Goal: Check status: Check status

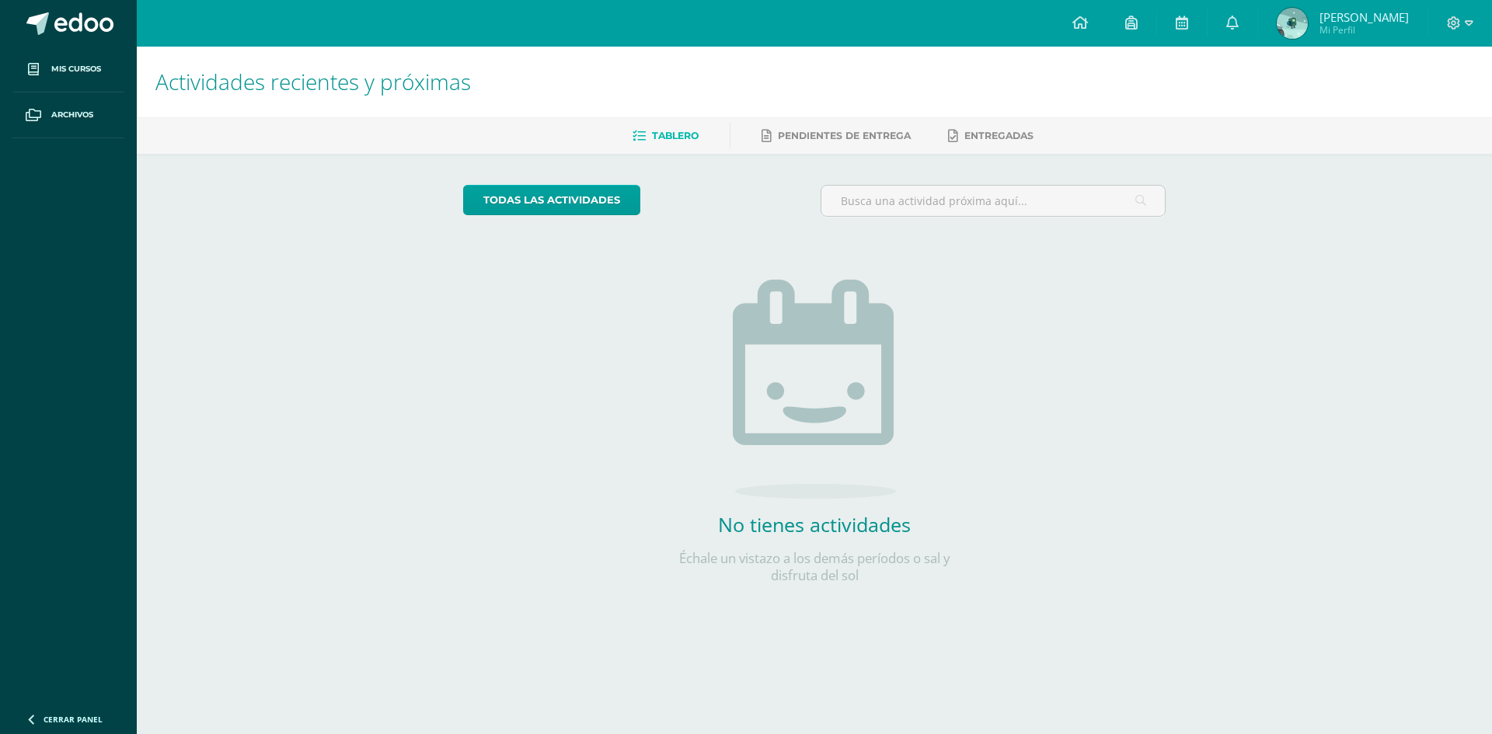
click at [1359, 12] on span "[PERSON_NAME]" at bounding box center [1364, 17] width 89 height 16
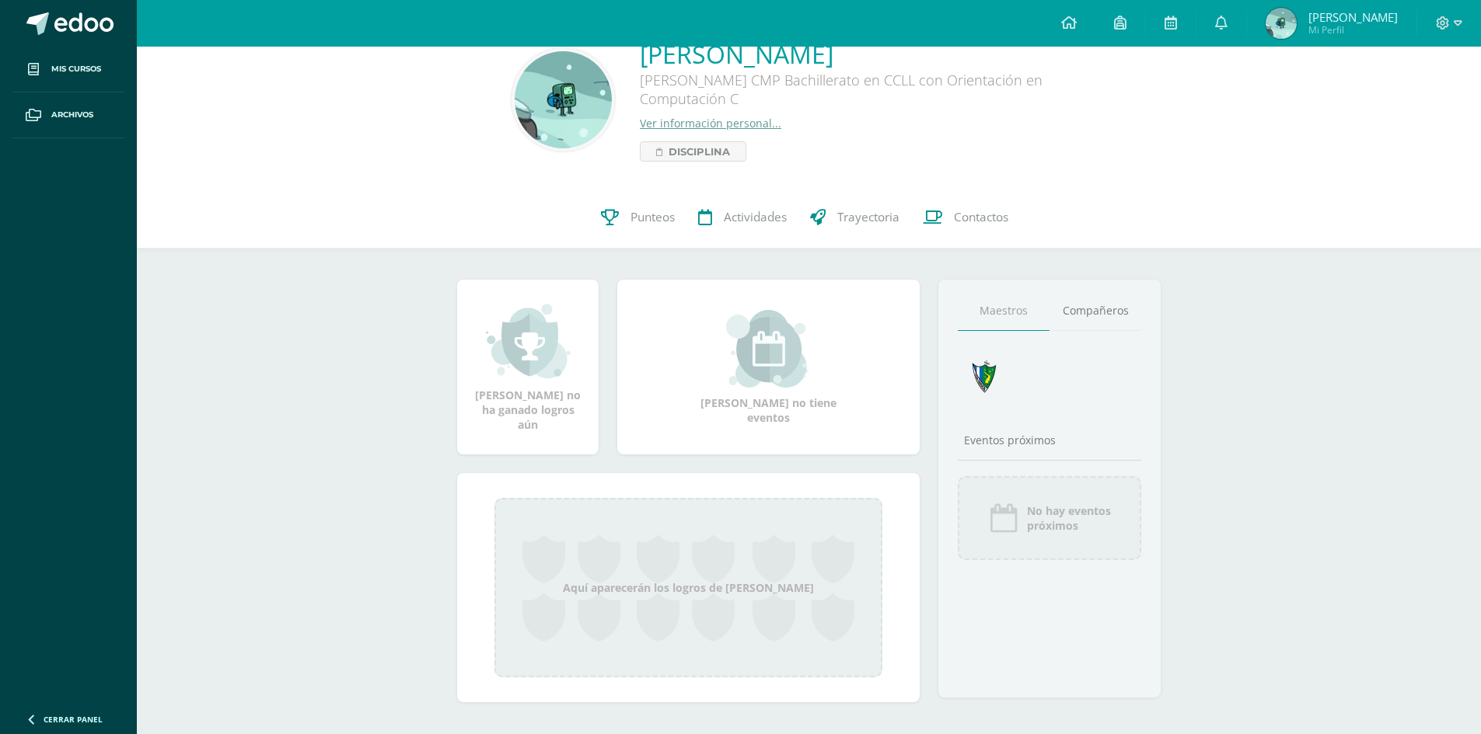
scroll to position [52, 0]
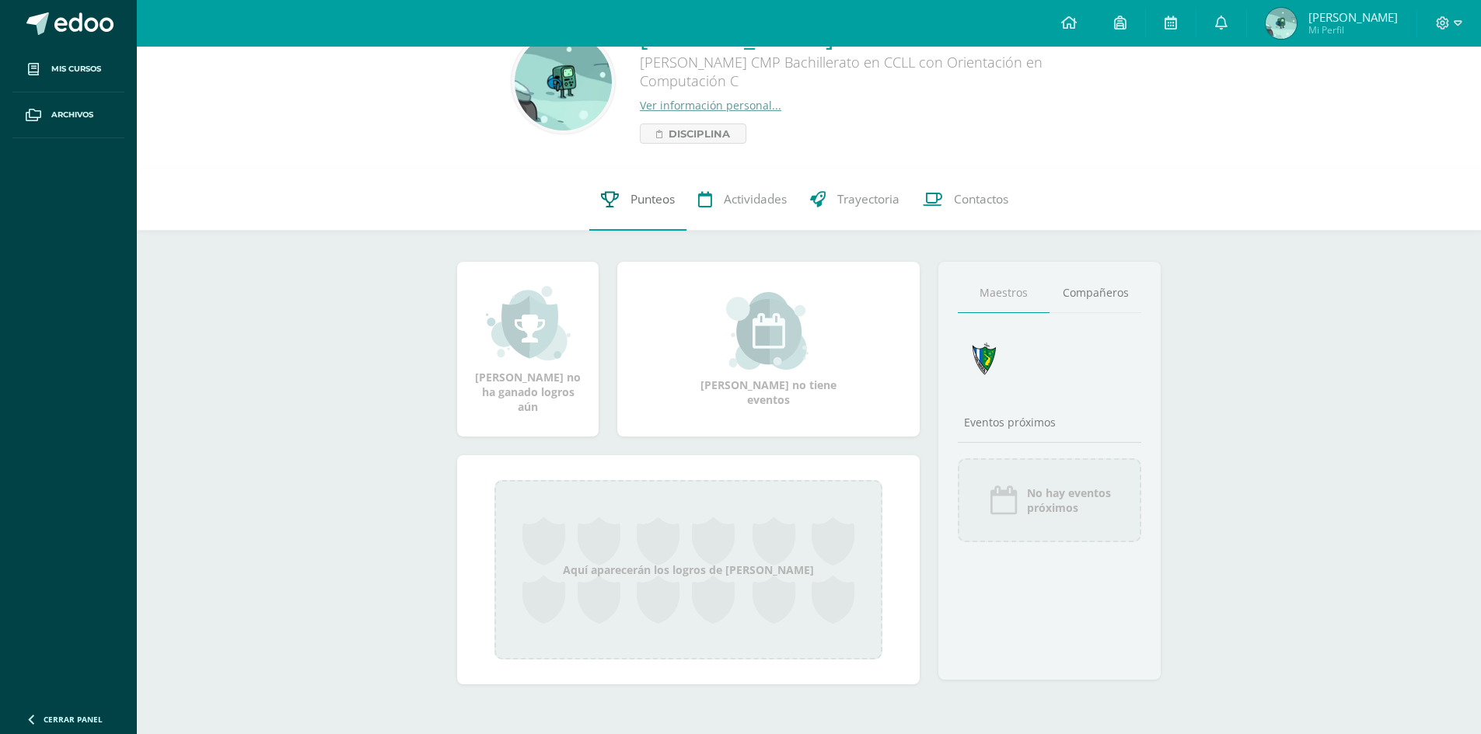
click at [628, 189] on link "Punteos" at bounding box center [637, 200] width 97 height 62
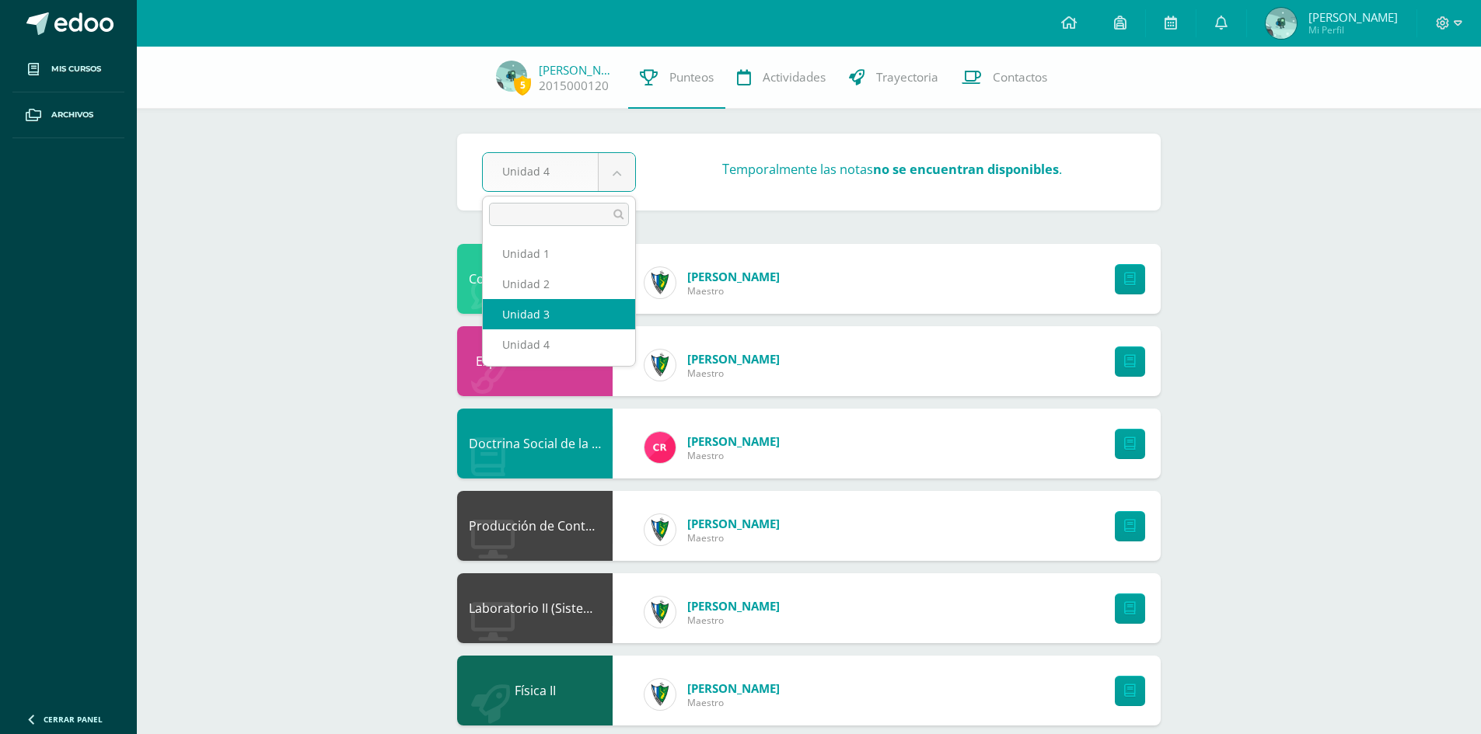
select select "Unidad 3"
